Goal: Transaction & Acquisition: Purchase product/service

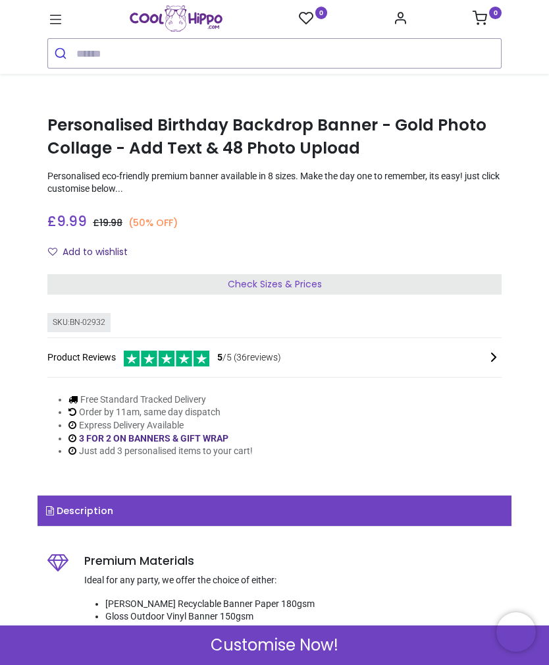
scroll to position [316, 0]
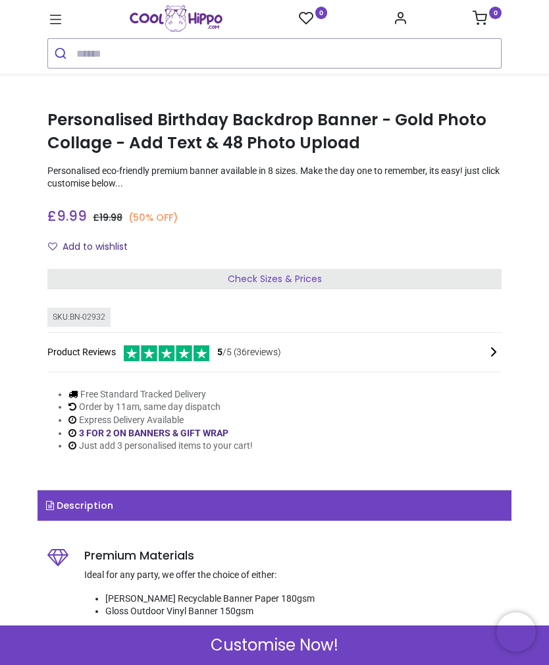
click at [214, 273] on div "Check Sizes & Prices" at bounding box center [274, 279] width 455 height 21
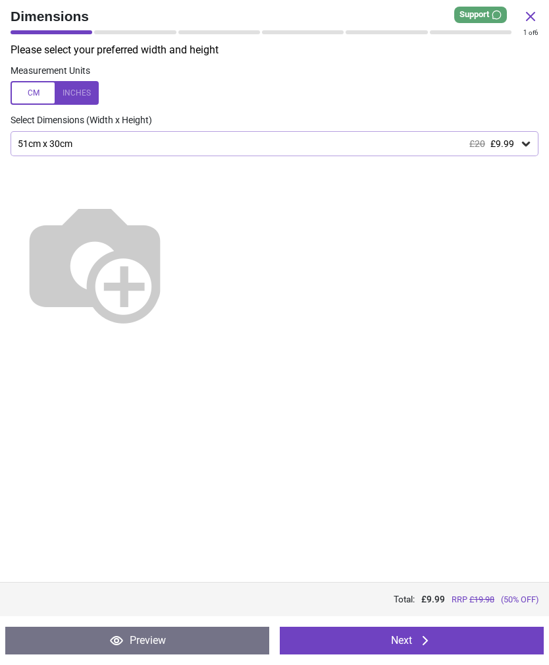
click at [179, 259] on img at bounding box center [95, 261] width 169 height 169
click at [179, 250] on img at bounding box center [95, 261] width 169 height 169
click at [179, 246] on img at bounding box center [95, 261] width 169 height 169
click at [68, 100] on div at bounding box center [55, 93] width 88 height 24
click at [179, 250] on img at bounding box center [95, 261] width 169 height 169
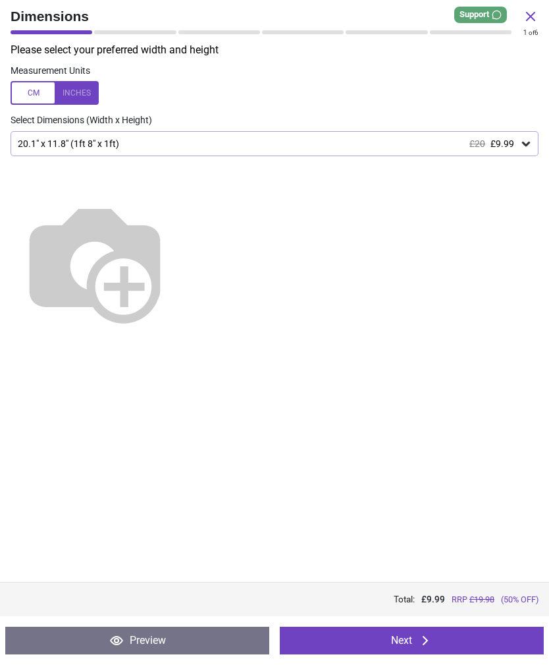
click at [524, 146] on icon at bounding box center [526, 143] width 13 height 13
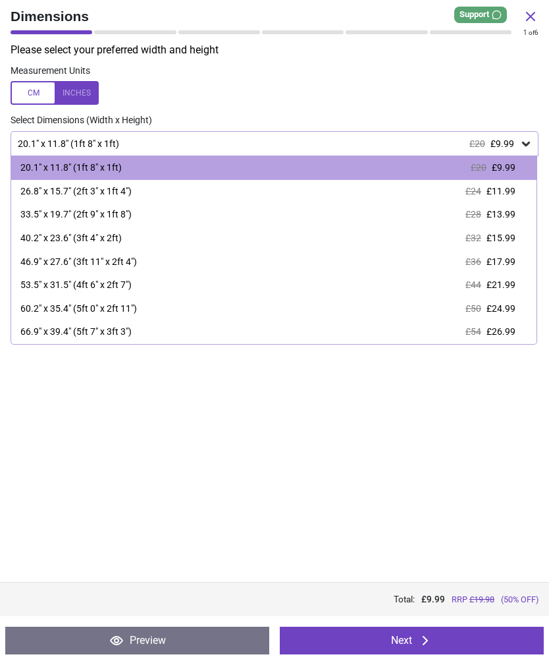
click at [225, 446] on div "Please select your preferred width and height Measurement Units Select Dimensio…" at bounding box center [274, 312] width 549 height 539
